Goal: Navigation & Orientation: Find specific page/section

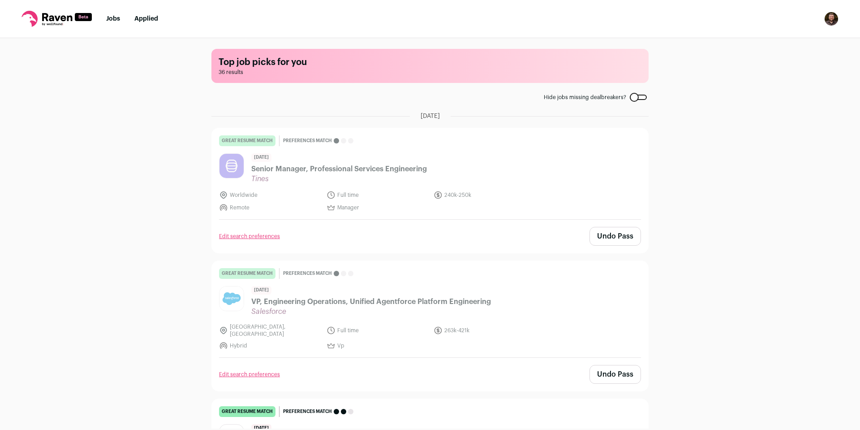
scroll to position [1882, 0]
